Goal: Communication & Community: Answer question/provide support

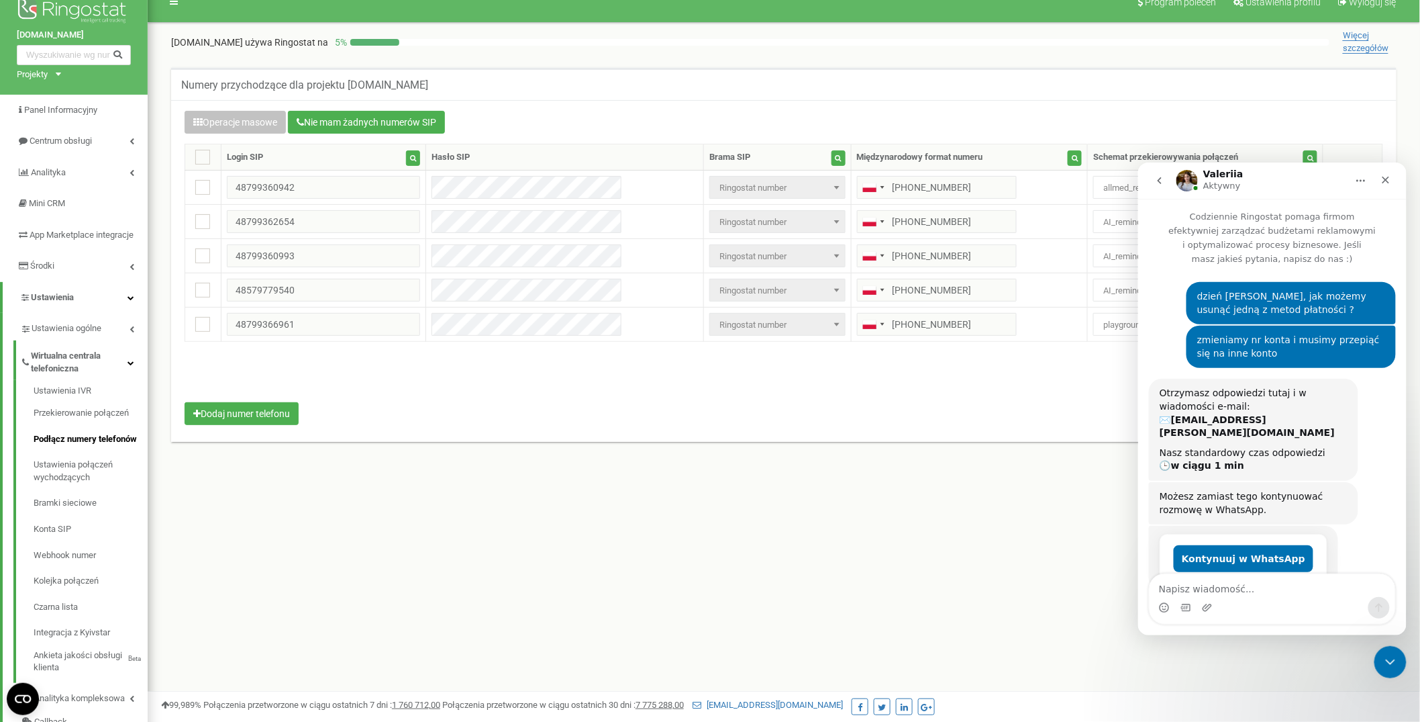
scroll to position [2279, 0]
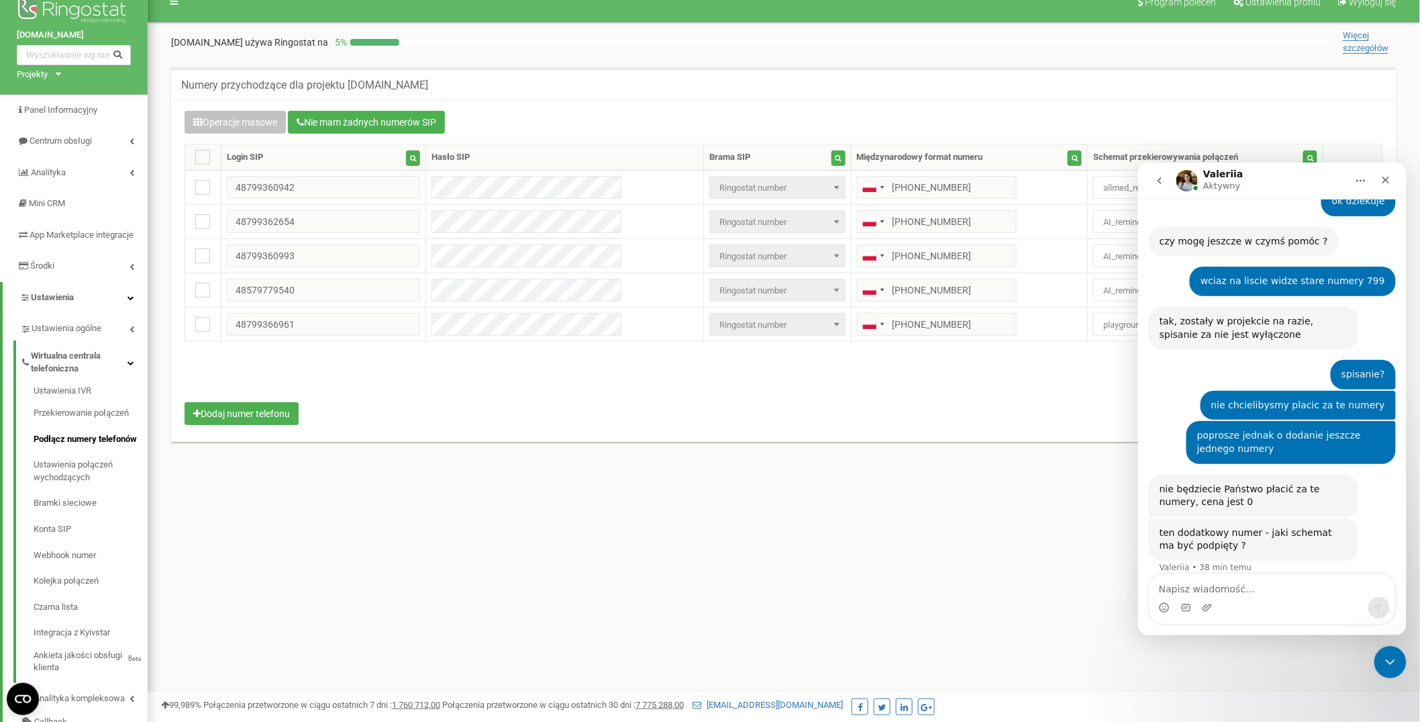
click at [1279, 583] on textarea "Napisz wiadomość..." at bounding box center [1272, 584] width 246 height 23
click at [748, 138] on div "Operacje masowe Nie mam żadnych numerów SIP Ustawienie Wybierz ustawienie do ed…" at bounding box center [784, 270] width 1219 height 318
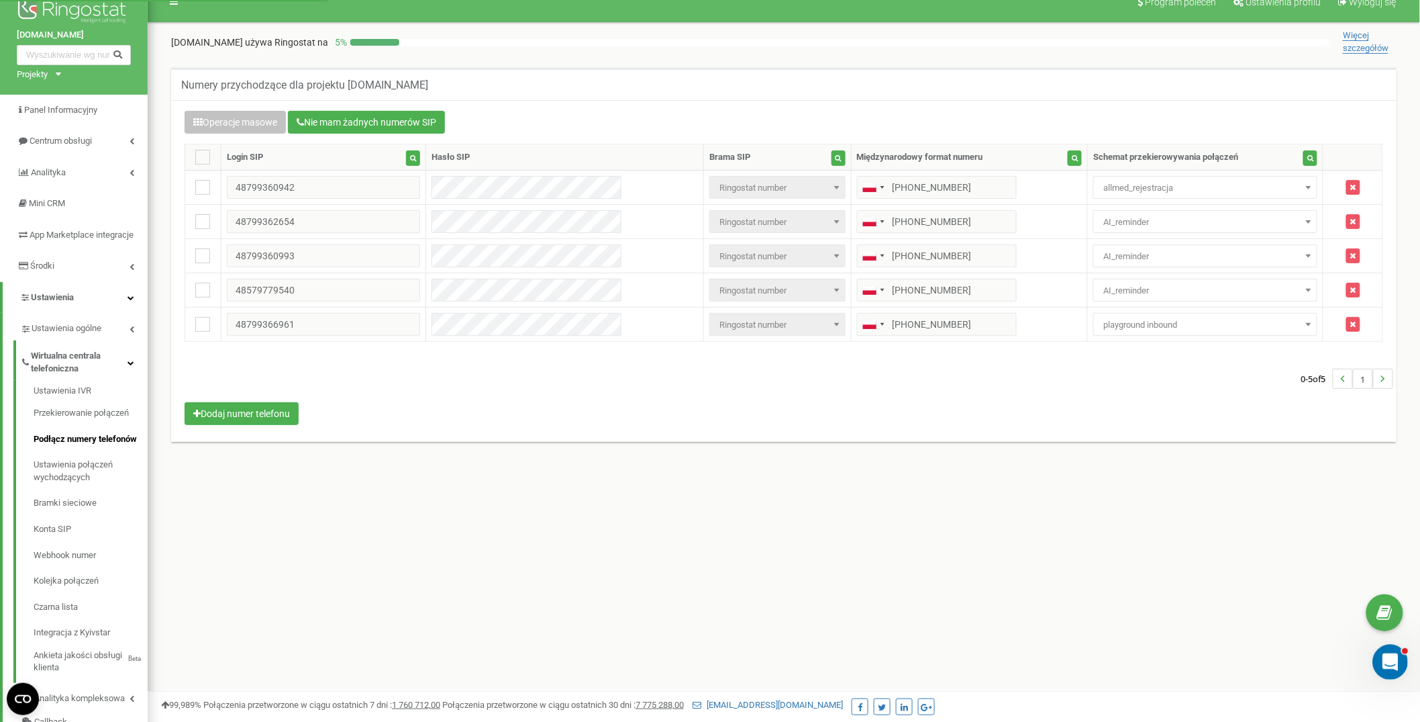
click html
click at [1373, 648] on div "Program poleceń Ustawienia profilu Wyloguj się aurero.com używa Ringostat na 5 …" at bounding box center [784, 385] width 1273 height 806
click at [1375, 650] on body at bounding box center [710, 385] width 1420 height 806
click at [1380, 650] on div "Otwórz komunikator Intercom" at bounding box center [1388, 660] width 44 height 44
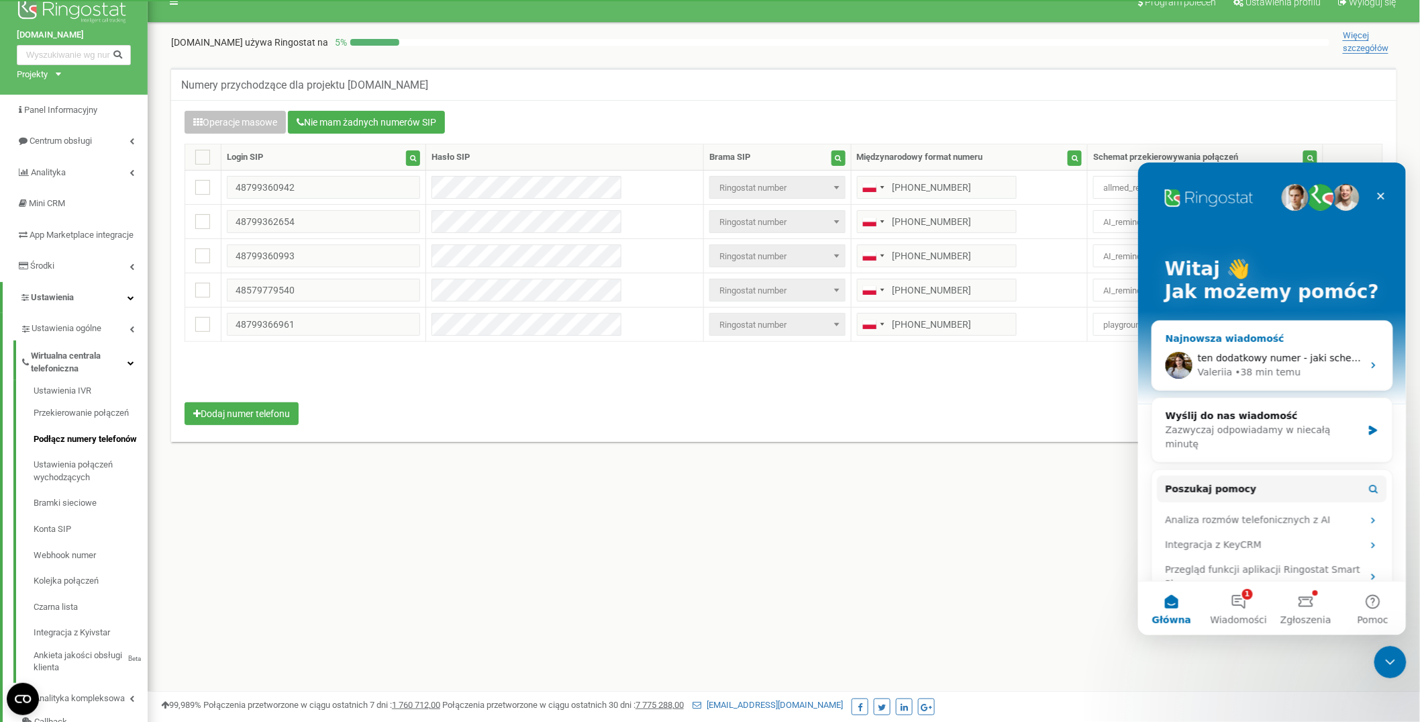
click at [1242, 364] on div "ten dodatkowy numer - jaki schemat ma być podpięty ? Valeriia • 38 min temu" at bounding box center [1280, 364] width 165 height 28
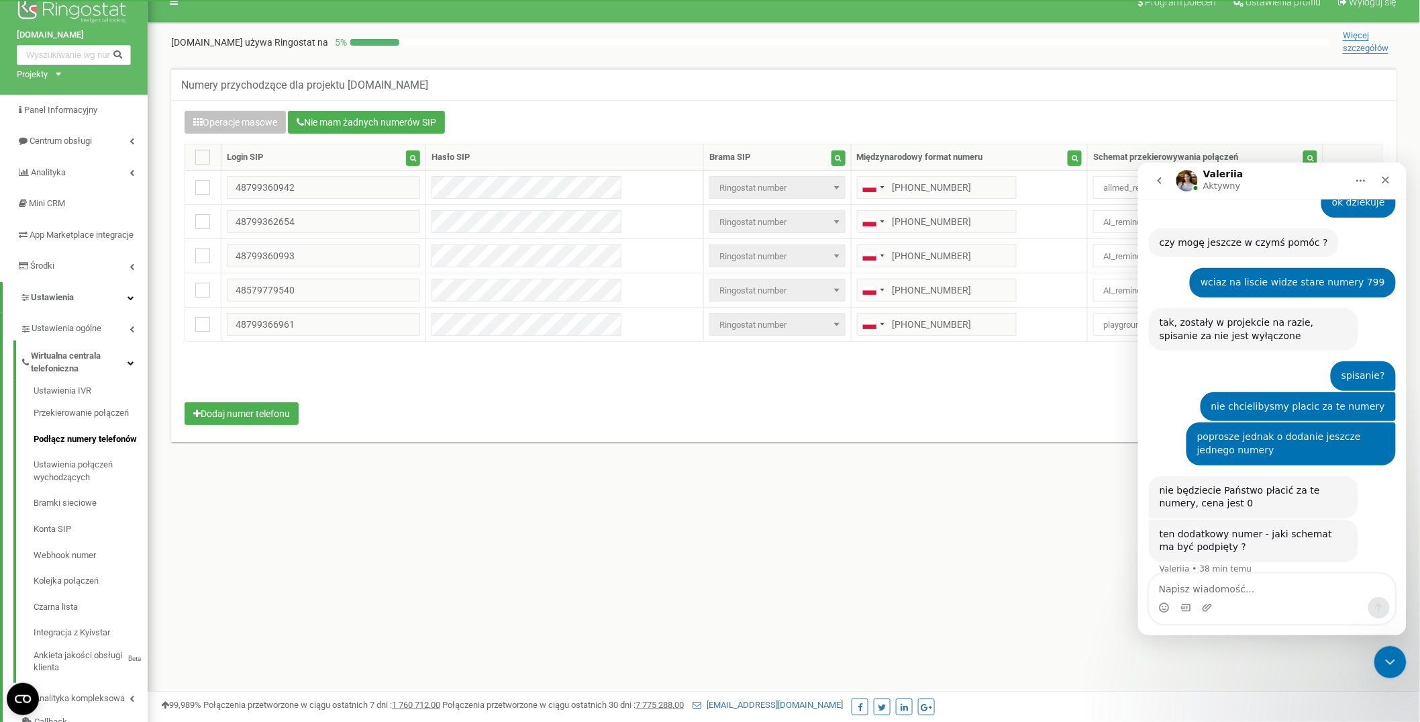
scroll to position [2279, 0]
type textarea "allmed_rejestracja"
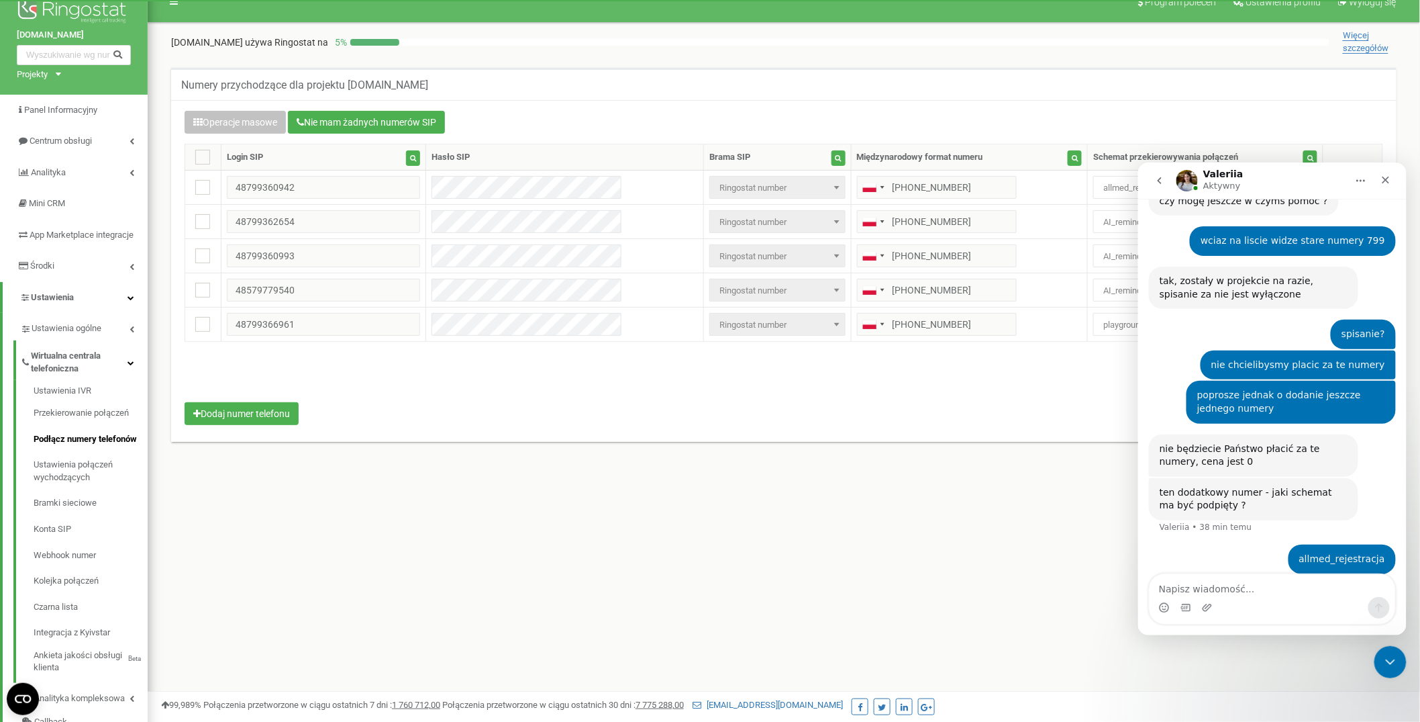
scroll to position [2319, 0]
click at [1387, 645] on div "Program poleceń Ustawienia profilu Wyloguj się aurero.com używa Ringostat na 5 …" at bounding box center [784, 385] width 1273 height 806
click at [1383, 671] on div "Zamknij komunikator Intercom" at bounding box center [1388, 660] width 32 height 32
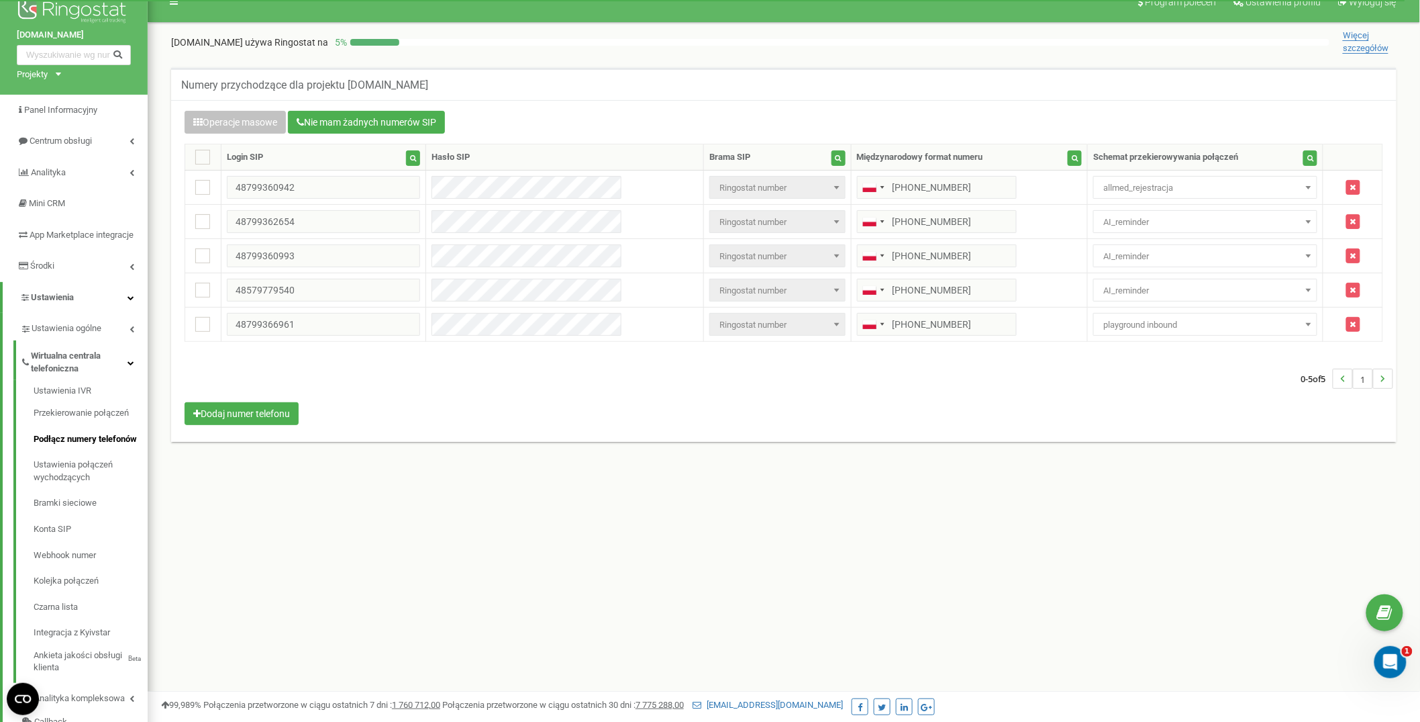
click at [827, 58] on div "Numery przychodzące dla projektu aurero.com Operacje masowe Nie mam żadnych num…" at bounding box center [784, 269] width 1253 height 431
click at [822, 12] on nav "Program poleceń Ustawienia profilu Wyloguj się" at bounding box center [784, 2] width 1273 height 40
click at [1401, 669] on div "Otwórz komunikator Intercom" at bounding box center [1388, 660] width 44 height 44
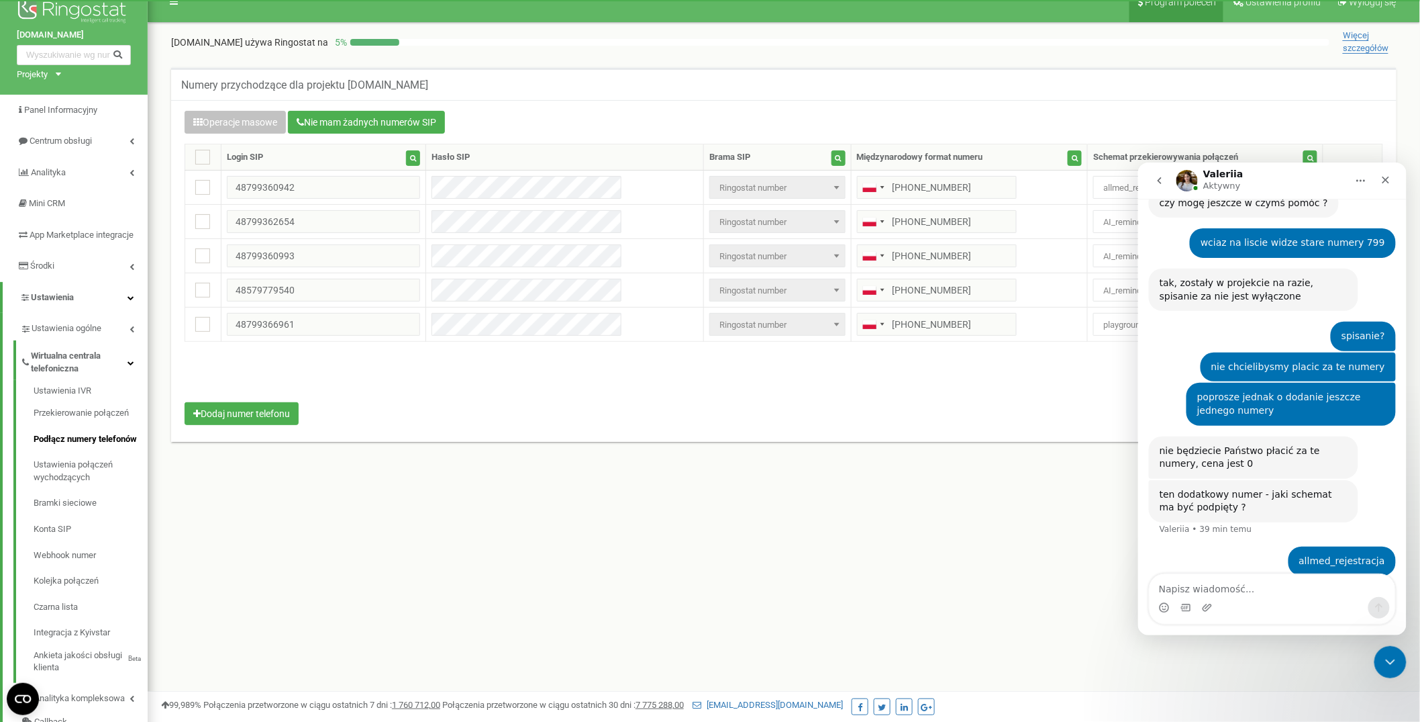
scroll to position [2319, 0]
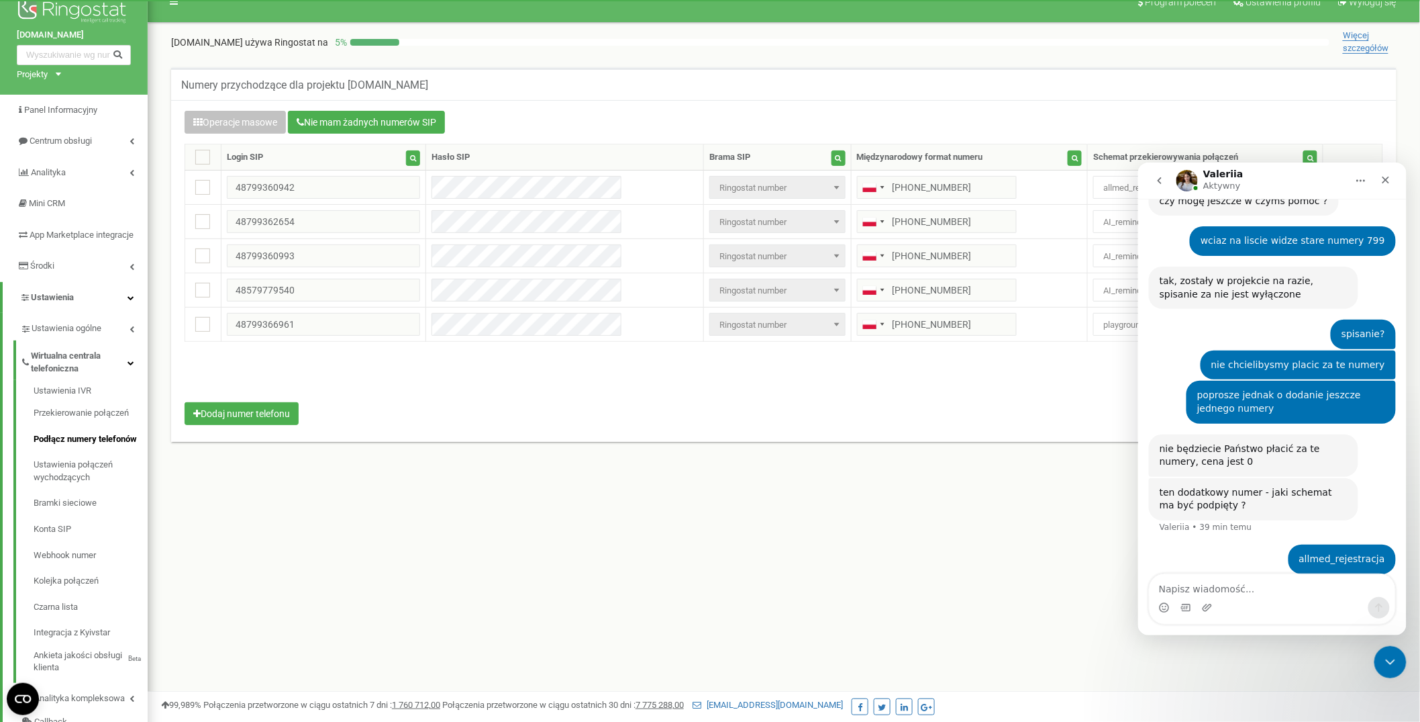
click at [873, 39] on div at bounding box center [839, 42] width 979 height 7
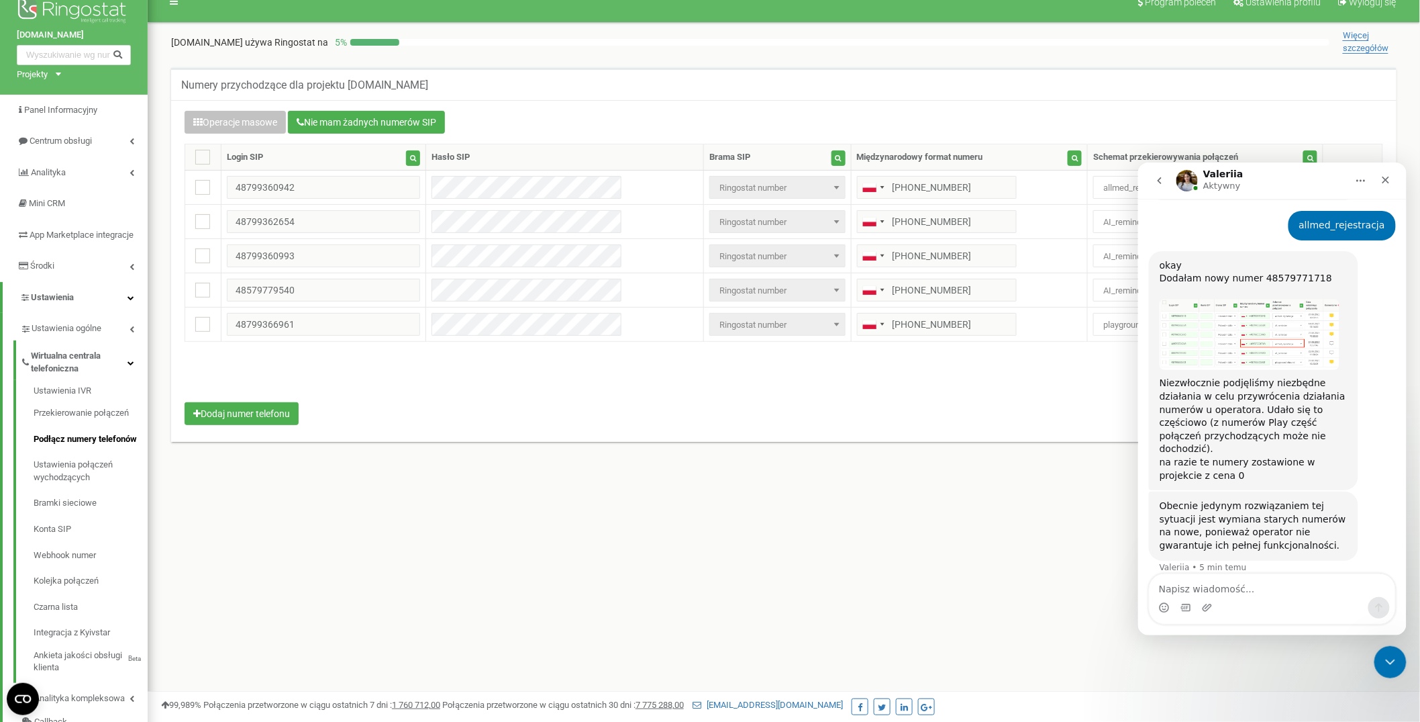
scroll to position [2632, 0]
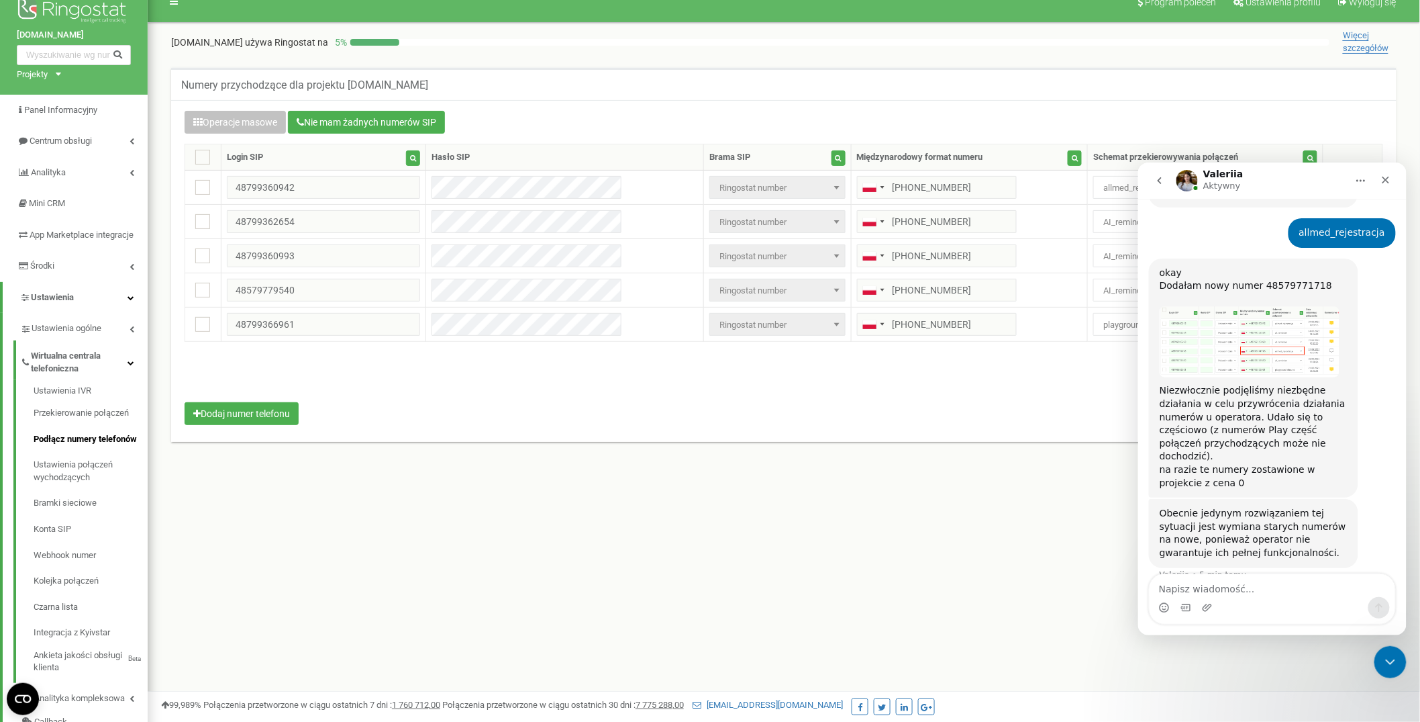
click at [846, 115] on div "Operacje masowe Nie mam żadnych numerów SIP" at bounding box center [784, 124] width 1199 height 26
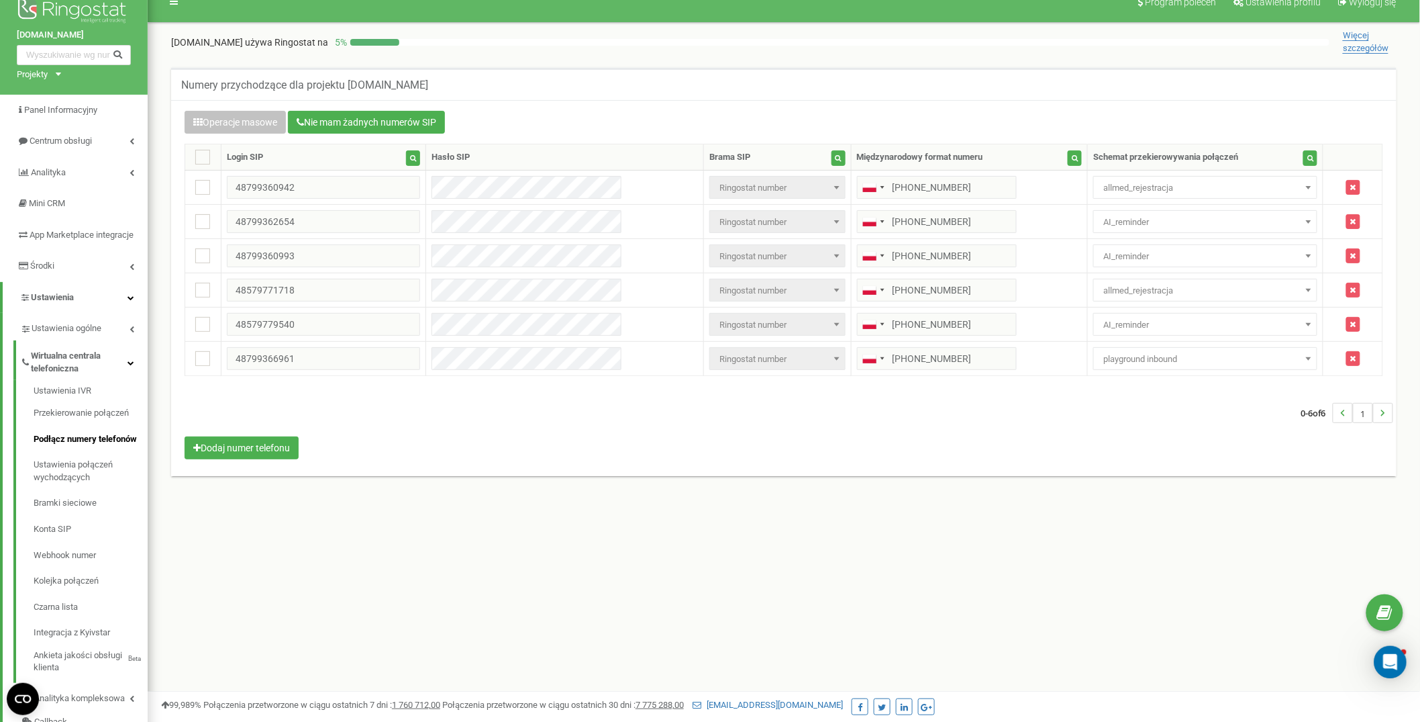
click at [771, 32] on div "aurero.com używa Ringostat na 5 % Więcej szczegółów" at bounding box center [784, 42] width 1226 height 25
click at [808, 66] on div "Numery przychodzące dla projektu aurero.com Operacje masowe Nie mam żadnych num…" at bounding box center [784, 286] width 1253 height 465
